Goal: Find specific page/section: Find specific page/section

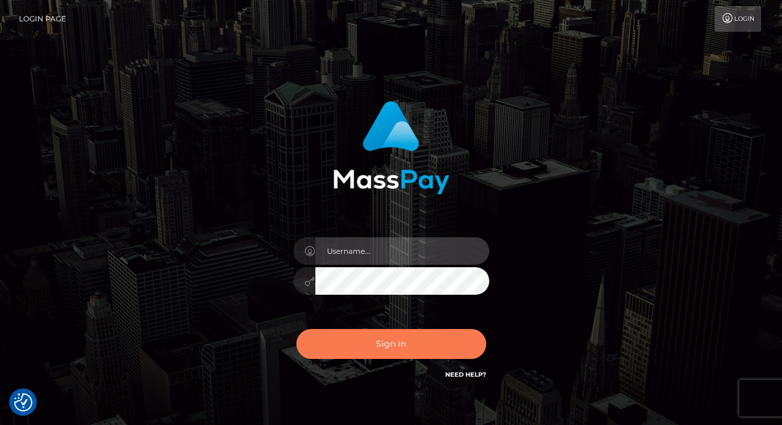
type input "vlad"
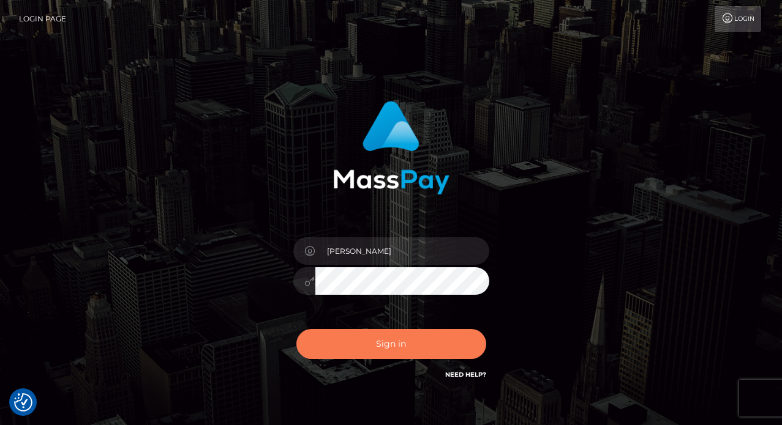
click at [383, 348] on button "Sign in" at bounding box center [391, 344] width 190 height 30
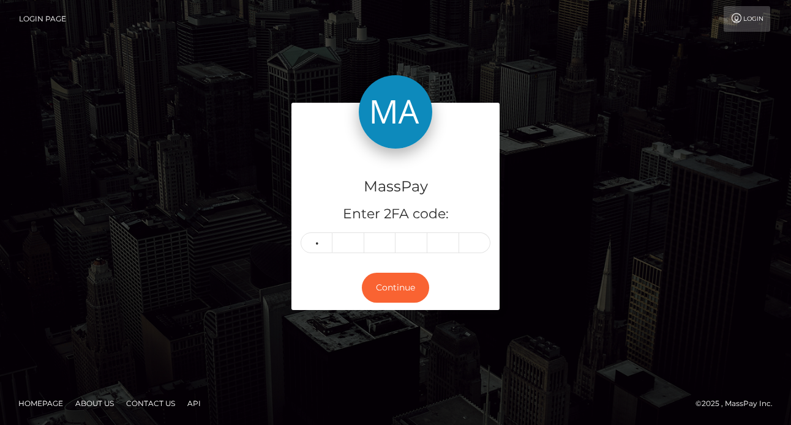
type input "1"
type input "7"
type input "2"
type input "8"
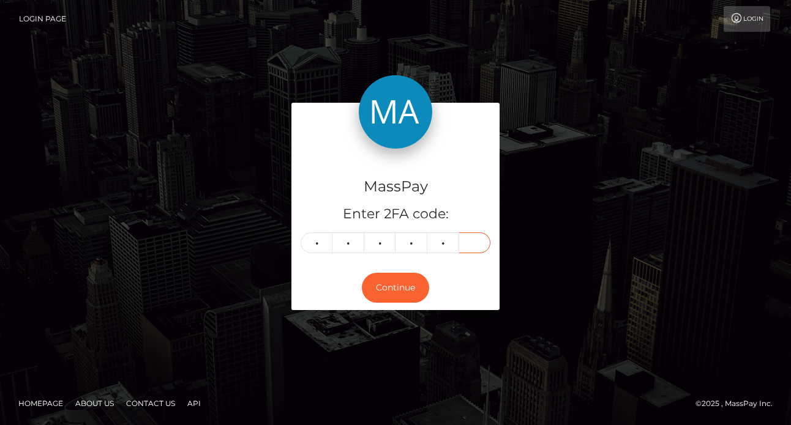
type input "3"
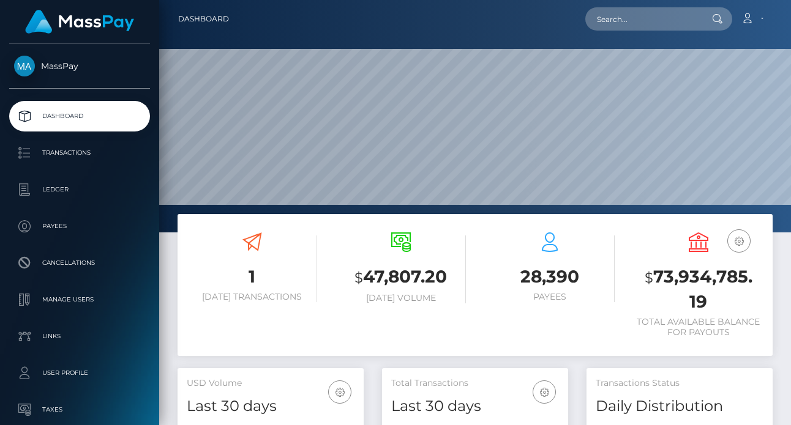
scroll to position [217, 186]
click at [635, 23] on input "text" at bounding box center [642, 18] width 115 height 23
paste input "poact_tMnWBIWJhzFX"
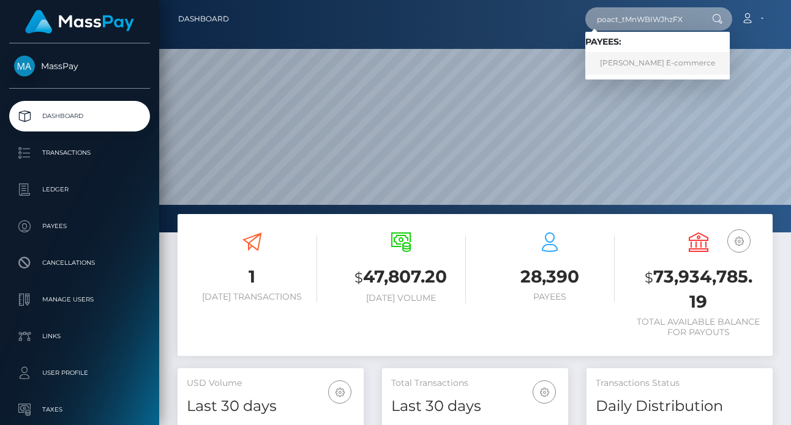
type input "poact_tMnWBIWJhzFX"
click at [644, 67] on link "Ahmed’s E-commerce" at bounding box center [657, 63] width 144 height 23
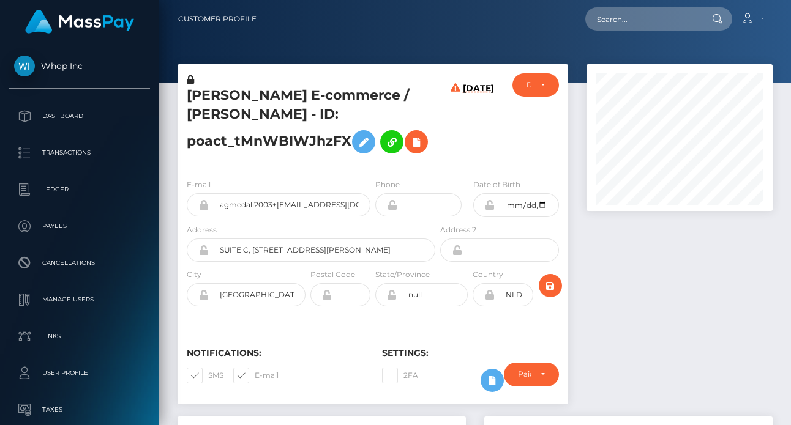
scroll to position [147, 186]
click at [353, 153] on h5 "Ahmed’s E-commerce / Ahmed AI - ID: poact_tMnWBIWJhzFX" at bounding box center [308, 122] width 242 height 73
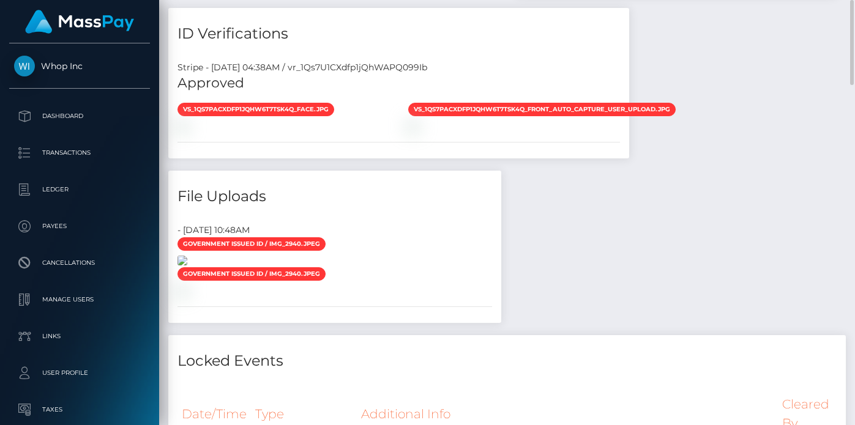
scroll to position [570, 0]
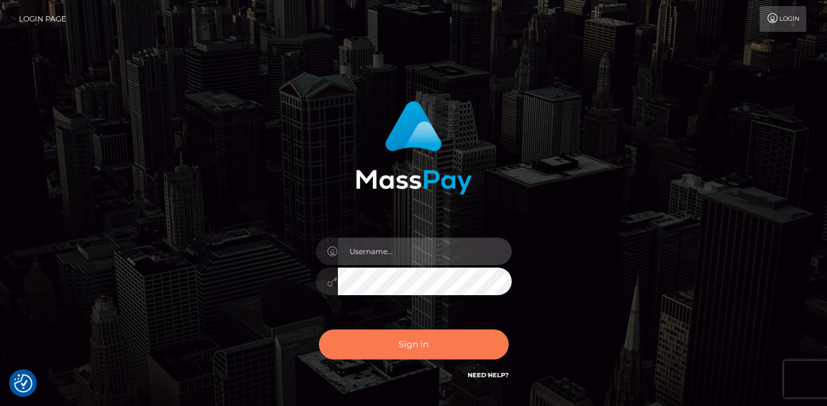
type input "vlad"
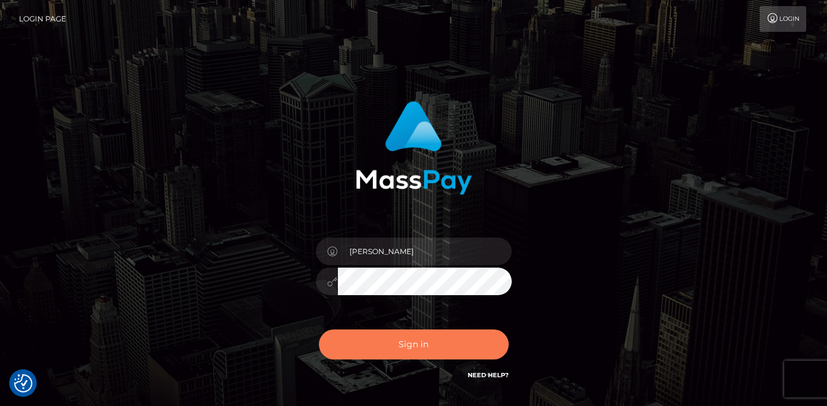
click at [425, 342] on button "Sign in" at bounding box center [414, 344] width 190 height 30
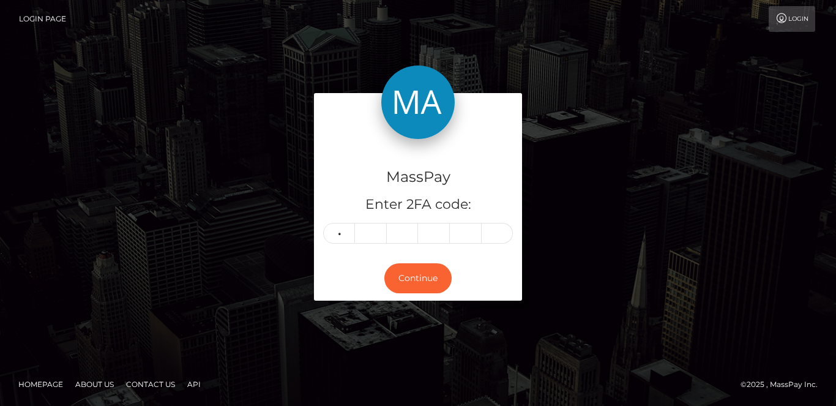
type input "7"
type input "1"
type input "6"
type input "1"
type input "9"
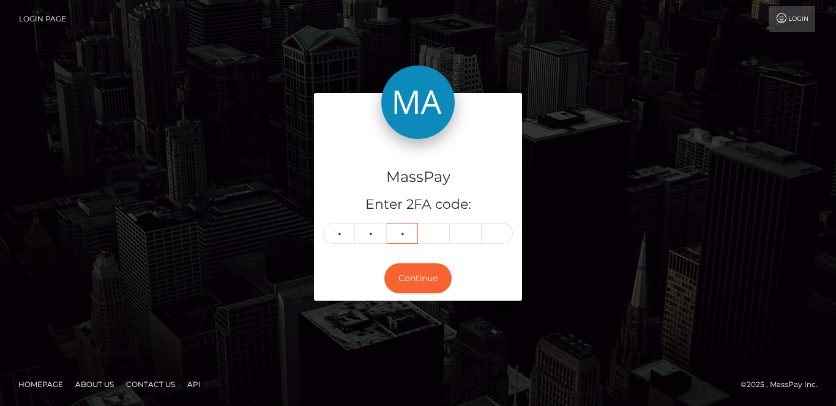
type input "8"
type input "0"
type input "9"
type input "1"
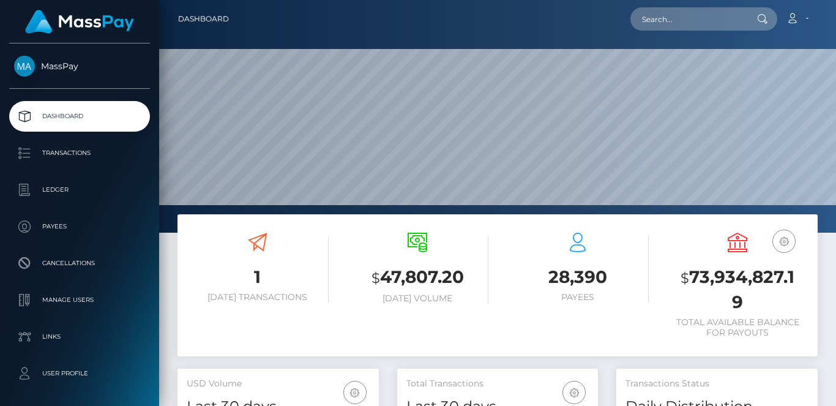
scroll to position [217, 201]
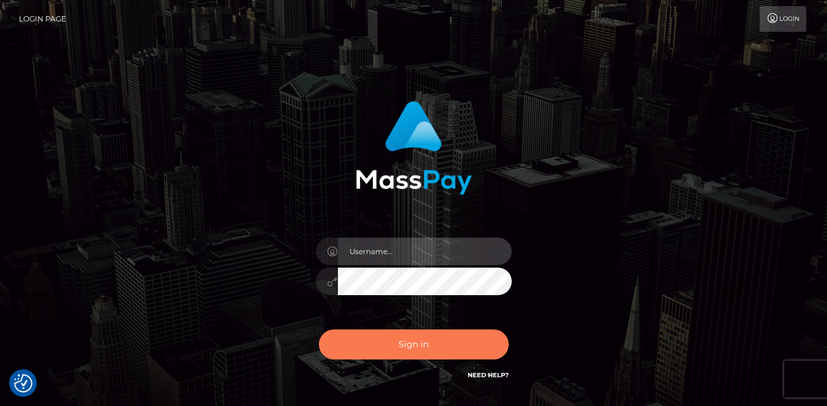
type input "vlad"
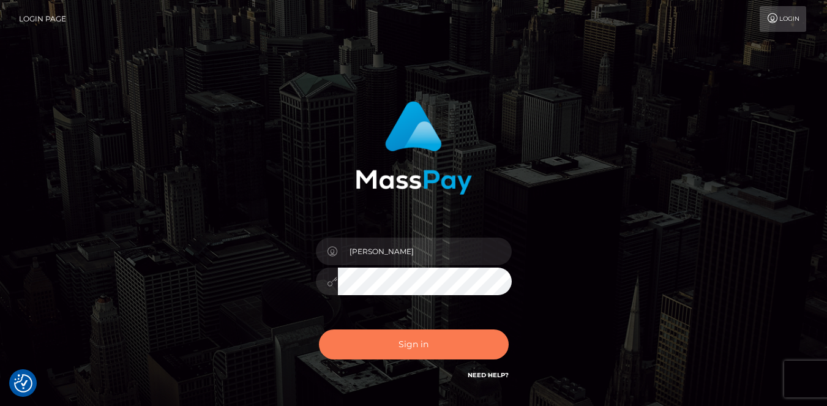
click at [422, 352] on button "Sign in" at bounding box center [414, 344] width 190 height 30
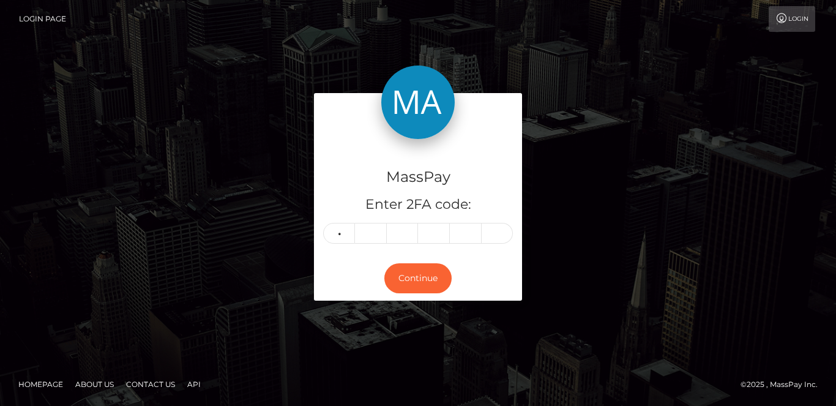
type input "9"
type input "0"
type input "6"
type input "4"
type input "3"
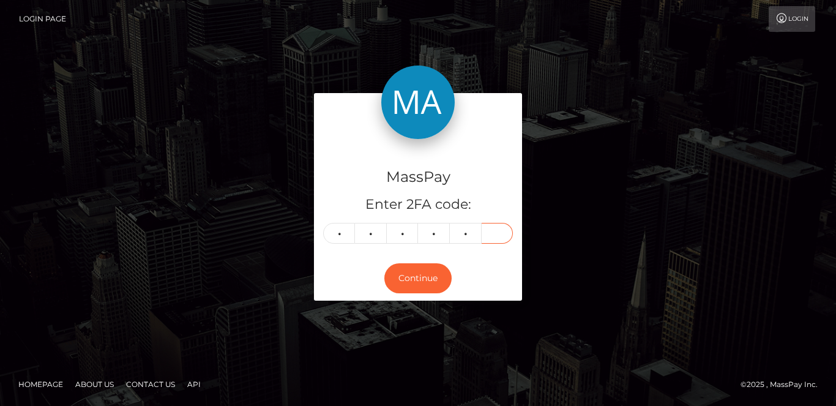
type input "4"
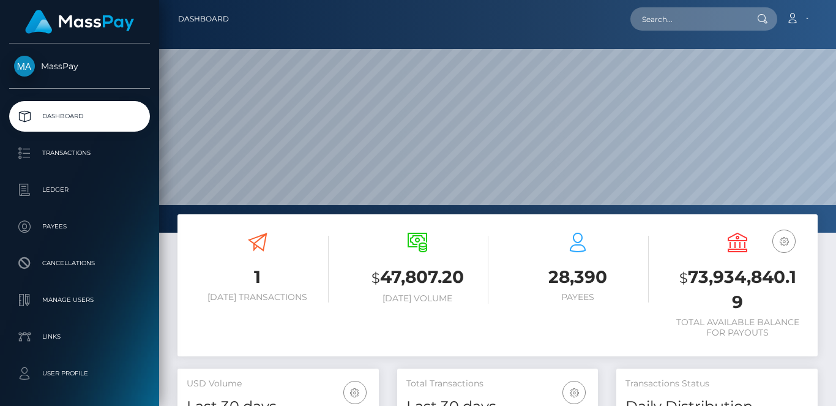
scroll to position [217, 201]
click at [652, 16] on input "text" at bounding box center [687, 18] width 115 height 23
paste input "poact_tMnWBIWJhzFX"
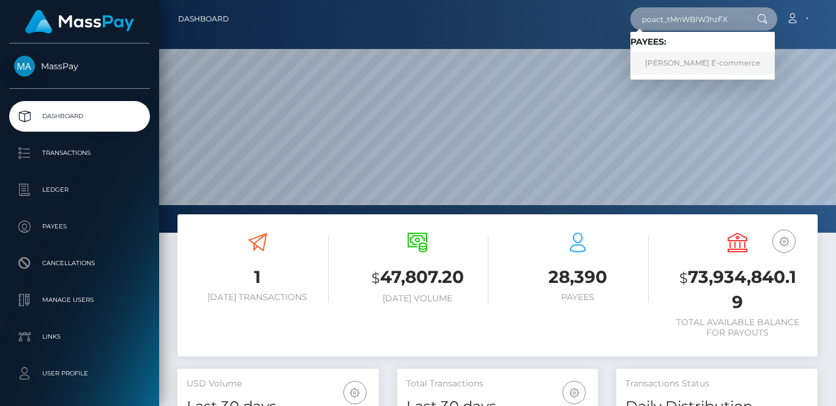
type input "poact_tMnWBIWJhzFX"
click at [691, 63] on link "Ahmed’s E-commerce" at bounding box center [702, 63] width 144 height 23
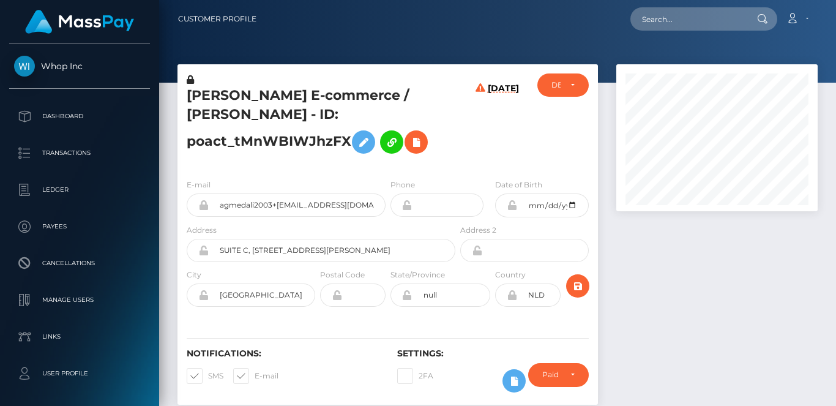
scroll to position [143, 0]
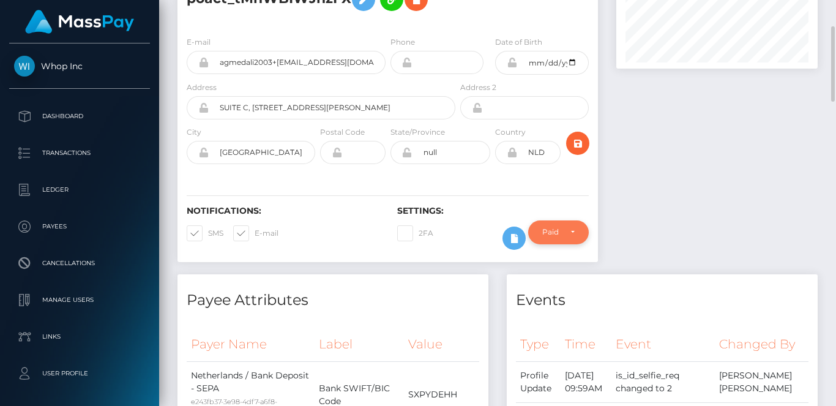
click at [573, 237] on div "Paid by MassPay" at bounding box center [558, 232] width 32 height 10
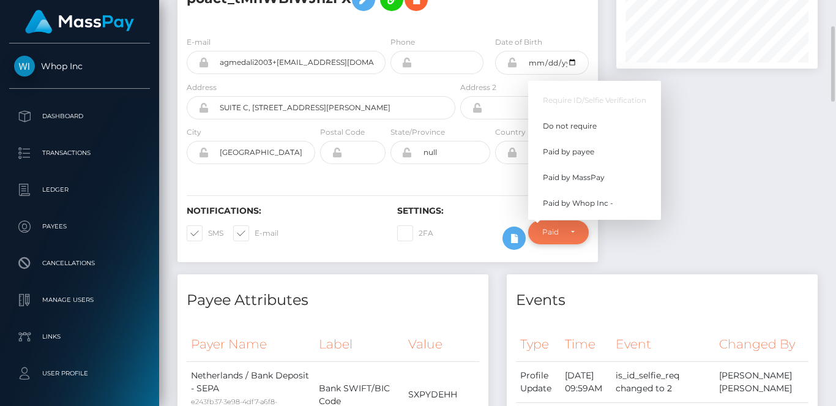
scroll to position [147, 201]
click at [568, 132] on span "Do not require" at bounding box center [570, 126] width 54 height 11
select select "0"
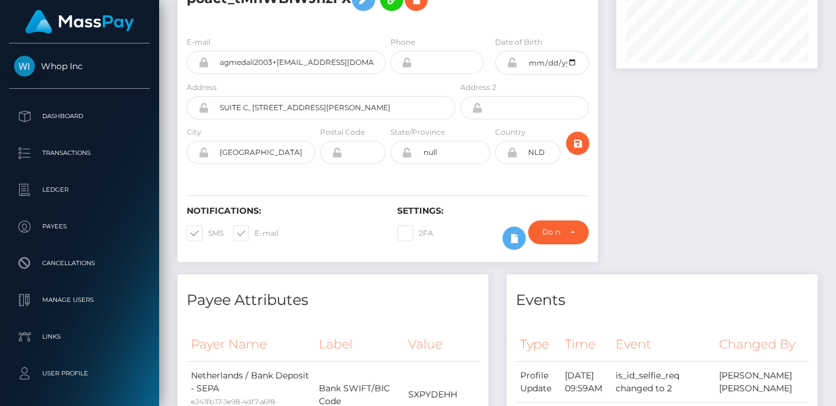
scroll to position [0, 0]
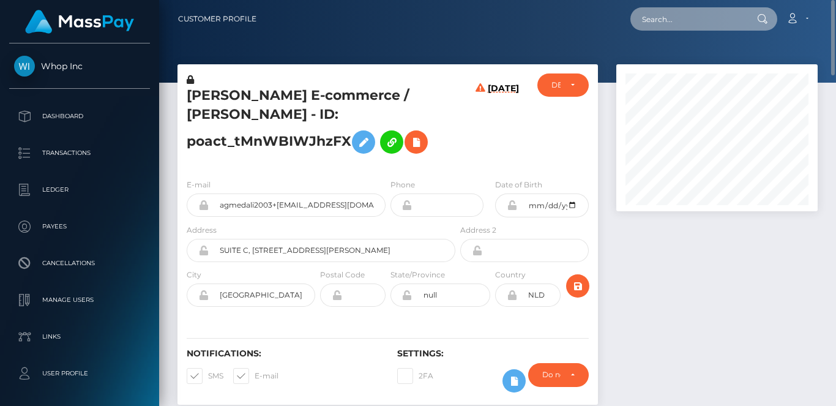
click at [690, 28] on input "text" at bounding box center [687, 18] width 115 height 23
paste input "poact_RdY7p5JGzBwk"
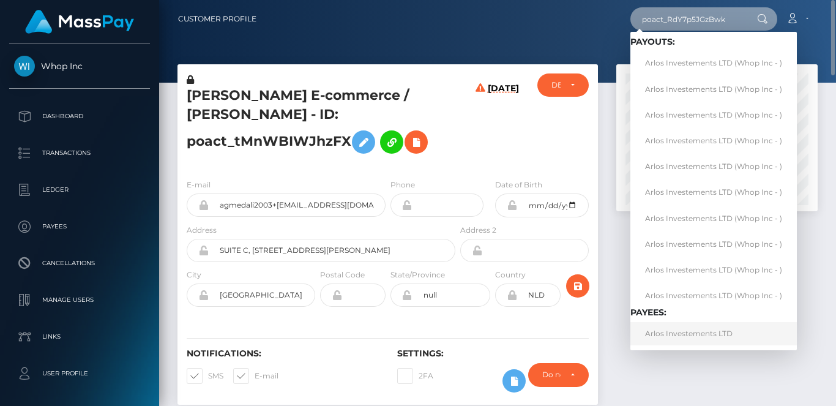
type input "poact_RdY7p5JGzBwk"
click at [690, 332] on link "Arlos Investements LTD" at bounding box center [713, 333] width 166 height 23
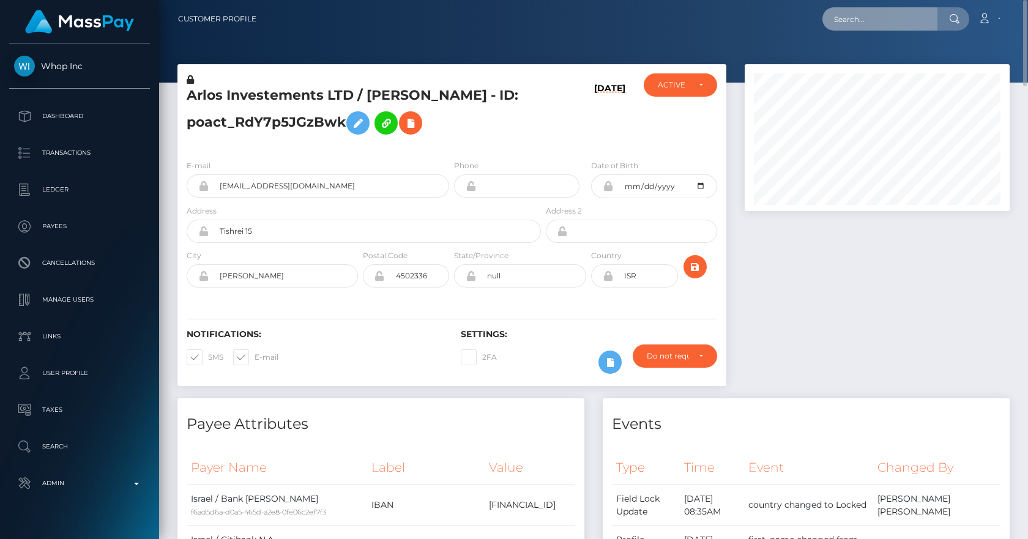
click at [836, 17] on input "text" at bounding box center [880, 18] width 115 height 23
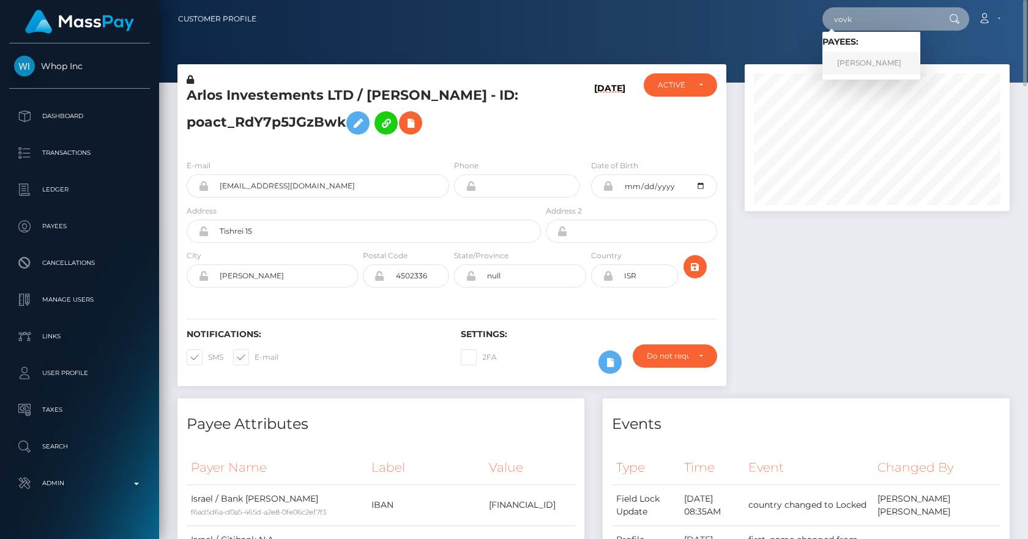
type input "vovk"
click at [836, 58] on link "Oleksandr Vovk" at bounding box center [872, 63] width 98 height 23
